Goal: Task Accomplishment & Management: Complete application form

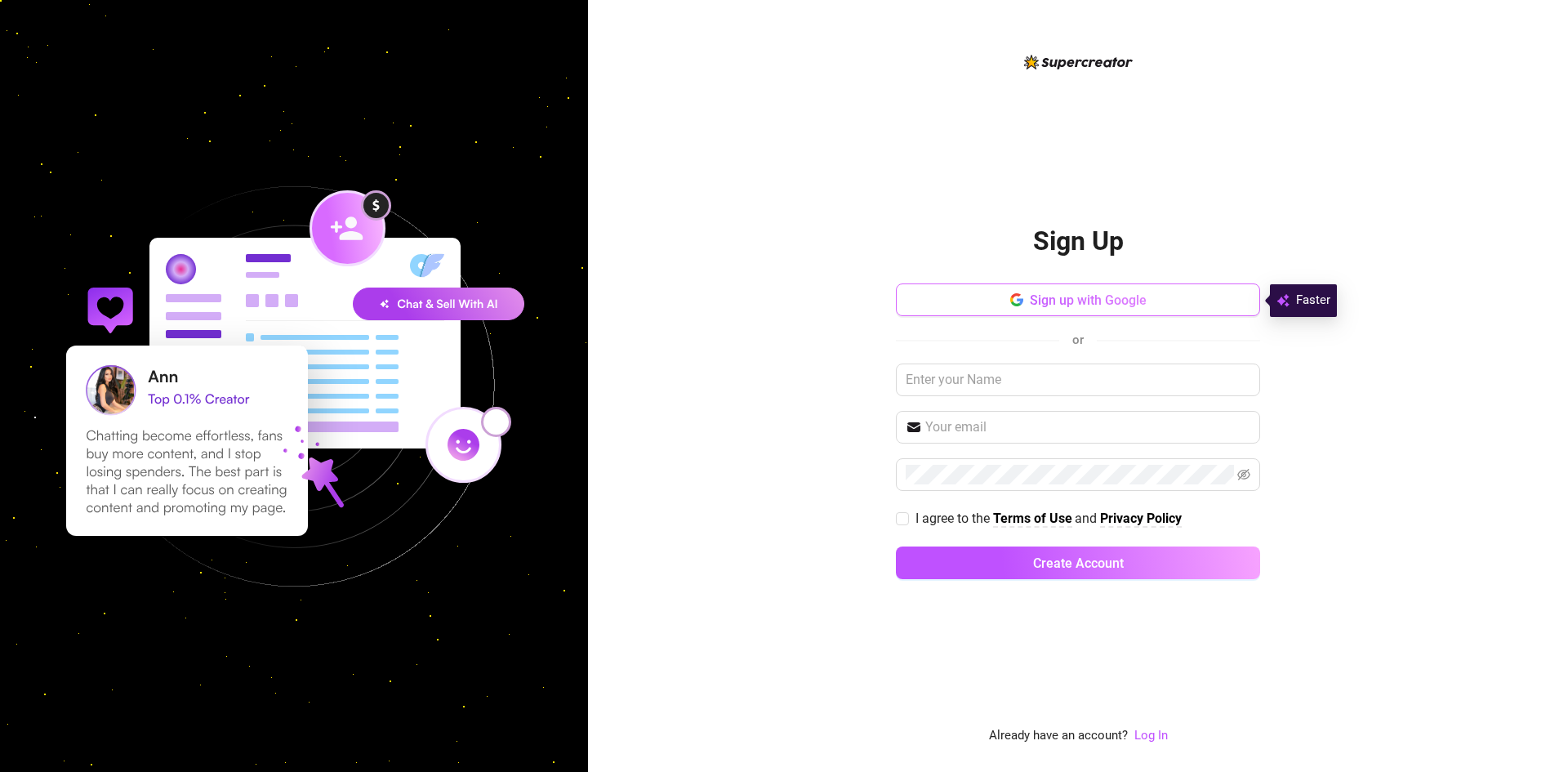
click at [1120, 311] on button "Sign up with Google" at bounding box center [1078, 300] width 364 height 33
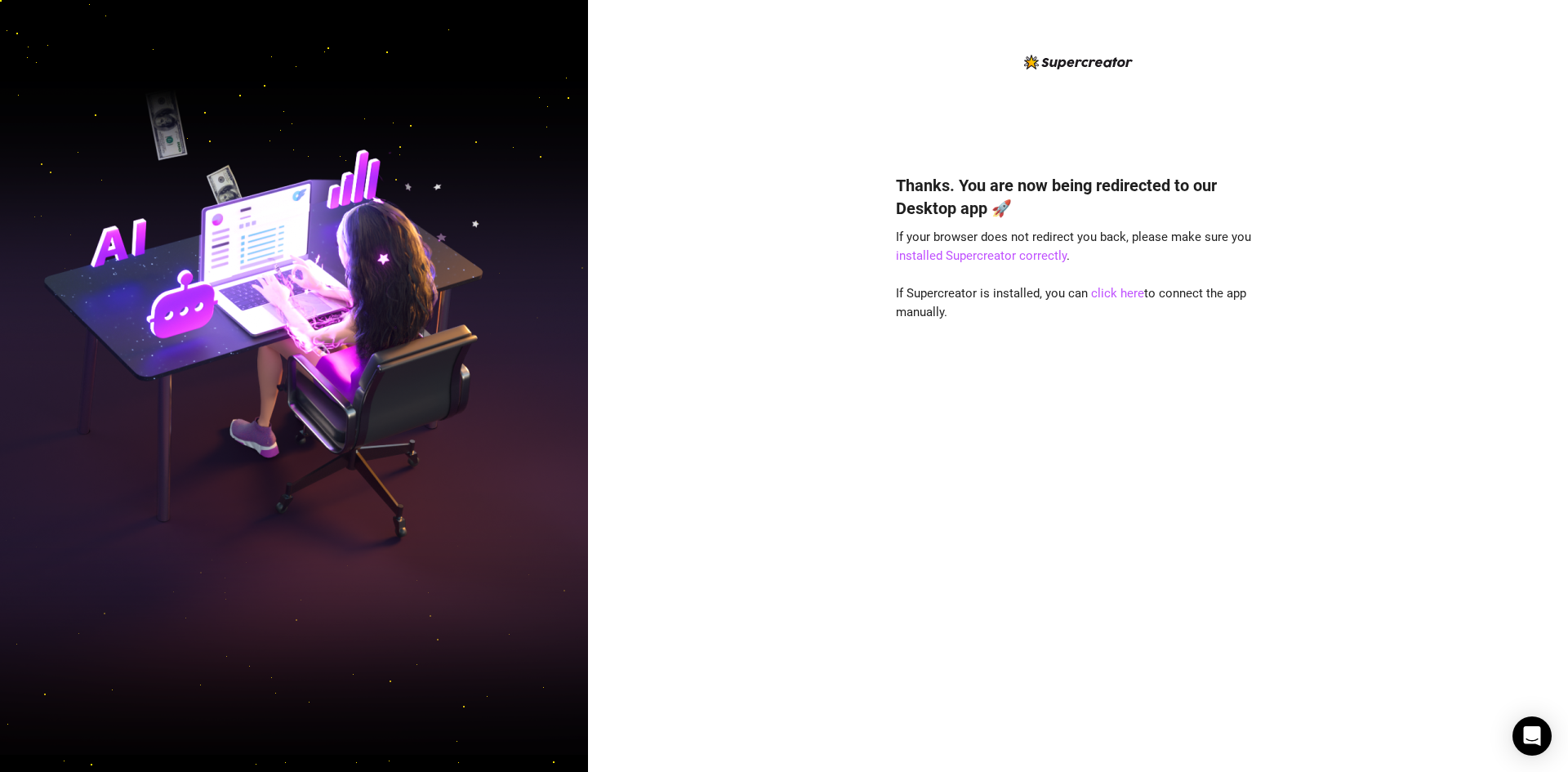
drag, startPoint x: 1440, startPoint y: 536, endPoint x: 1441, endPoint y: 521, distance: 15.0
click at [1441, 524] on div "Thanks. You are now being redirected to our Desktop app 🚀 If your browser does …" at bounding box center [1078, 386] width 980 height 772
